Goal: Information Seeking & Learning: Understand process/instructions

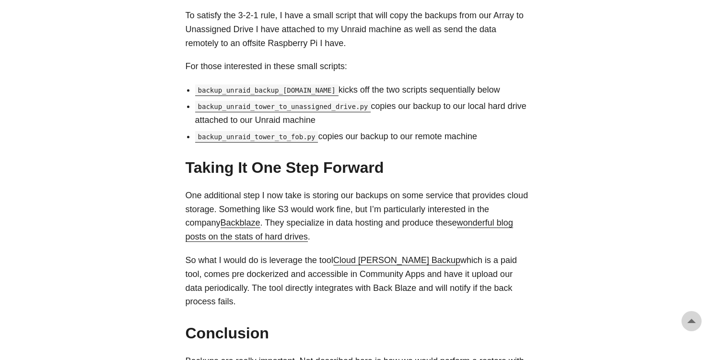
scroll to position [863, 0]
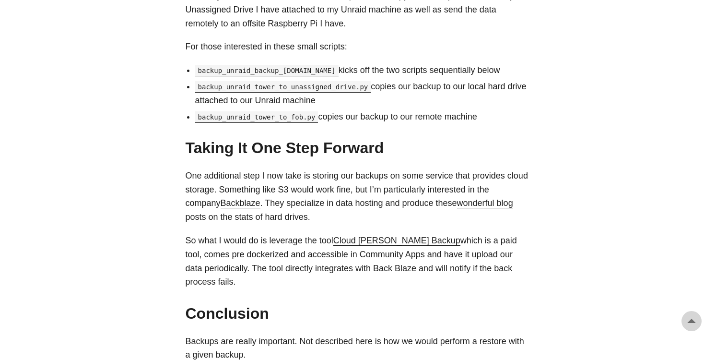
click at [266, 70] on code "backup_unraid_backup_[DOMAIN_NAME]" at bounding box center [266, 71] width 143 height 12
click at [460, 92] on li "backup_unraid_tower_to_unassigned_drive.py copies our backup to our local hard …" at bounding box center [363, 94] width 336 height 28
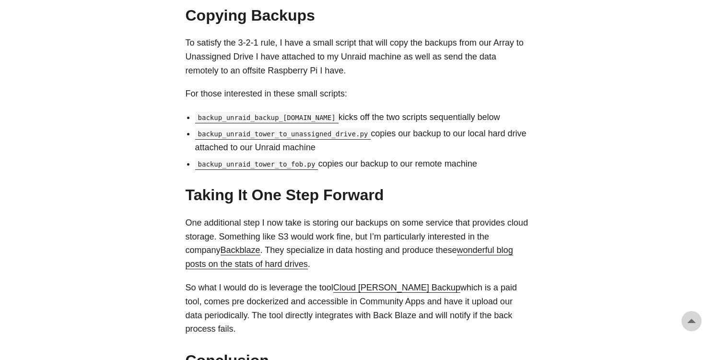
scroll to position [815, 0]
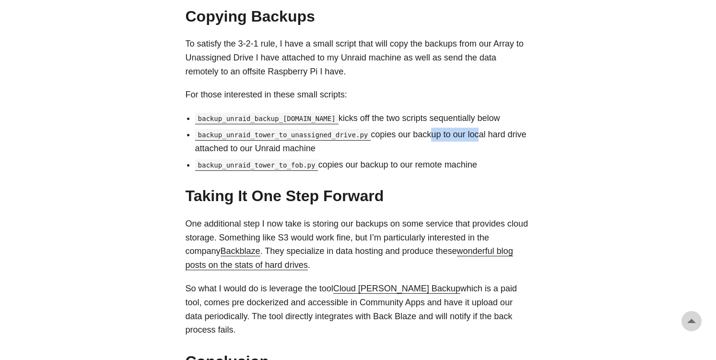
drag, startPoint x: 460, startPoint y: 136, endPoint x: 413, endPoint y: 134, distance: 46.5
click at [413, 134] on li "backup_unraid_tower_to_unassigned_drive.py copies our backup to our local hard …" at bounding box center [363, 142] width 336 height 28
click at [444, 129] on li "backup_unraid_tower_to_unassigned_drive.py copies our backup to our local hard …" at bounding box center [363, 142] width 336 height 28
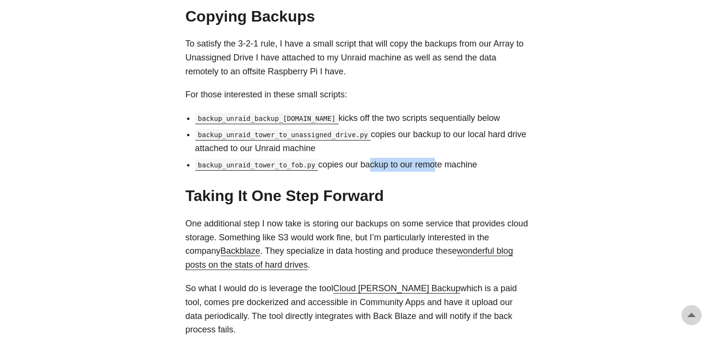
drag, startPoint x: 423, startPoint y: 165, endPoint x: 357, endPoint y: 164, distance: 65.7
click at [357, 164] on li "backup_unraid_tower_to_fob.py copies our backup to our remote machine" at bounding box center [363, 165] width 336 height 14
drag, startPoint x: 378, startPoint y: 117, endPoint x: 436, endPoint y: 120, distance: 57.6
click at [435, 120] on li "backup_unraid_backup_[DOMAIN_NAME] kicks off the two scripts sequentially below" at bounding box center [363, 118] width 336 height 14
drag, startPoint x: 455, startPoint y: 134, endPoint x: 416, endPoint y: 135, distance: 39.3
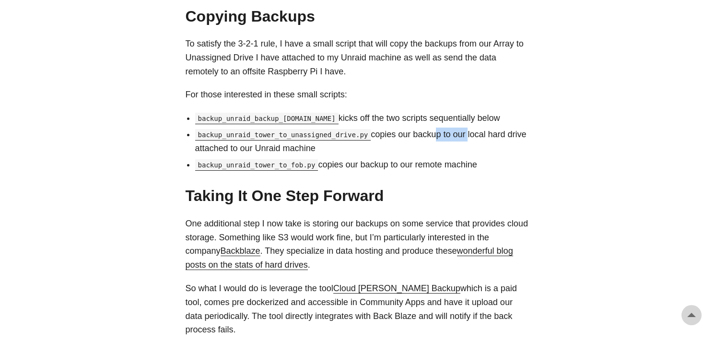
click at [417, 133] on li "backup_unraid_tower_to_unassigned_drive.py copies our backup to our local hard …" at bounding box center [363, 142] width 336 height 28
click at [439, 166] on li "backup_unraid_tower_to_fob.py copies our backup to our remote machine" at bounding box center [363, 165] width 336 height 14
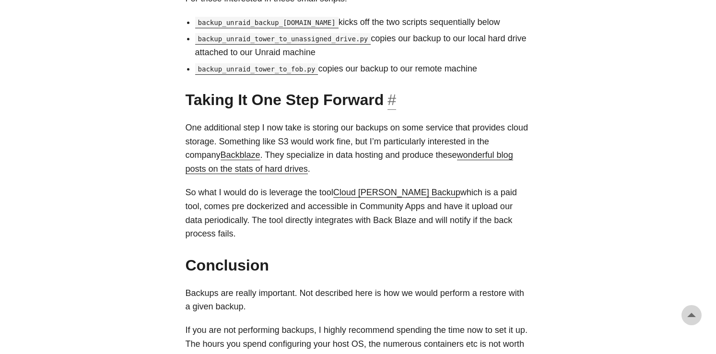
click at [468, 93] on h2 "Taking It One Step Forward #" at bounding box center [358, 100] width 345 height 18
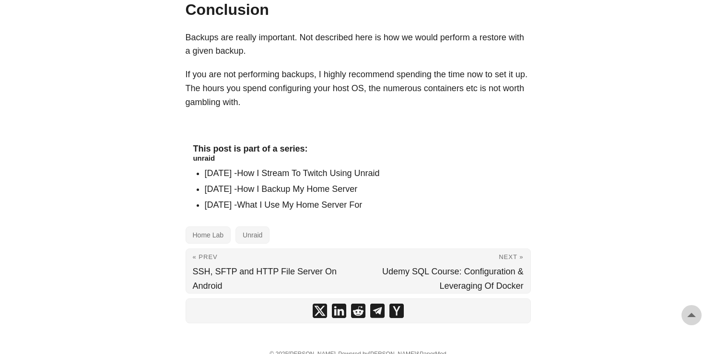
scroll to position [1167, 0]
